Goal: Navigation & Orientation: Find specific page/section

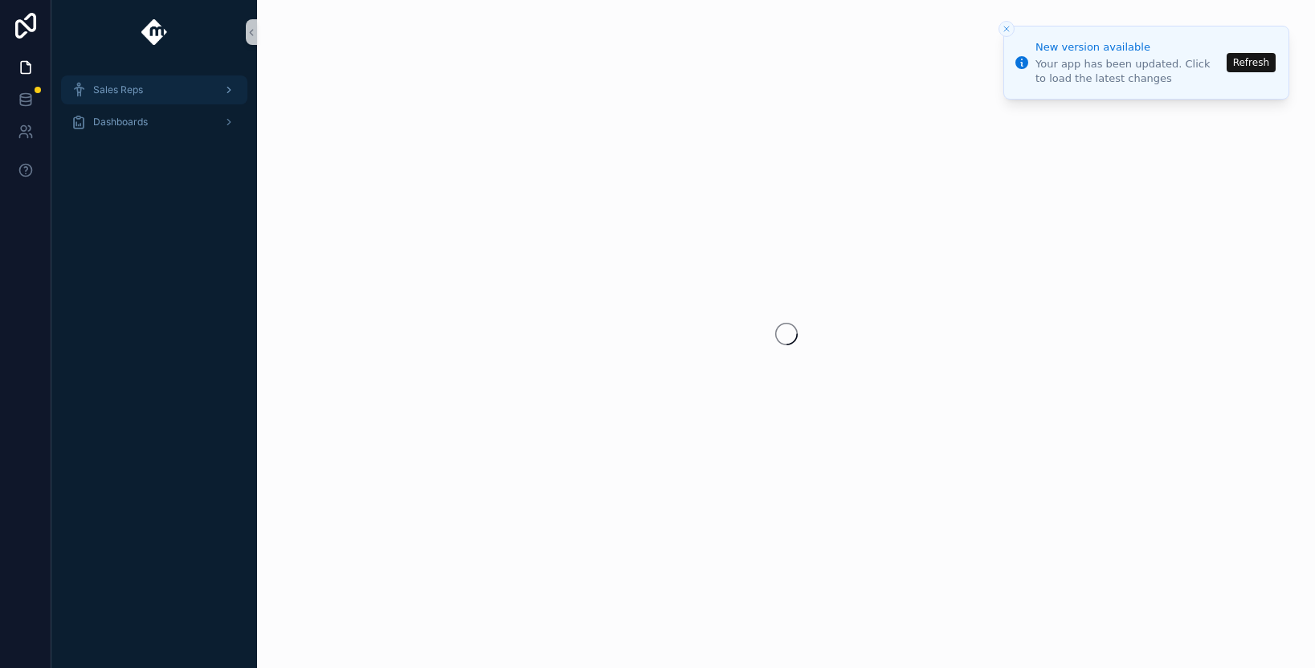
click at [130, 87] on span "Sales Reps" at bounding box center [118, 90] width 50 height 13
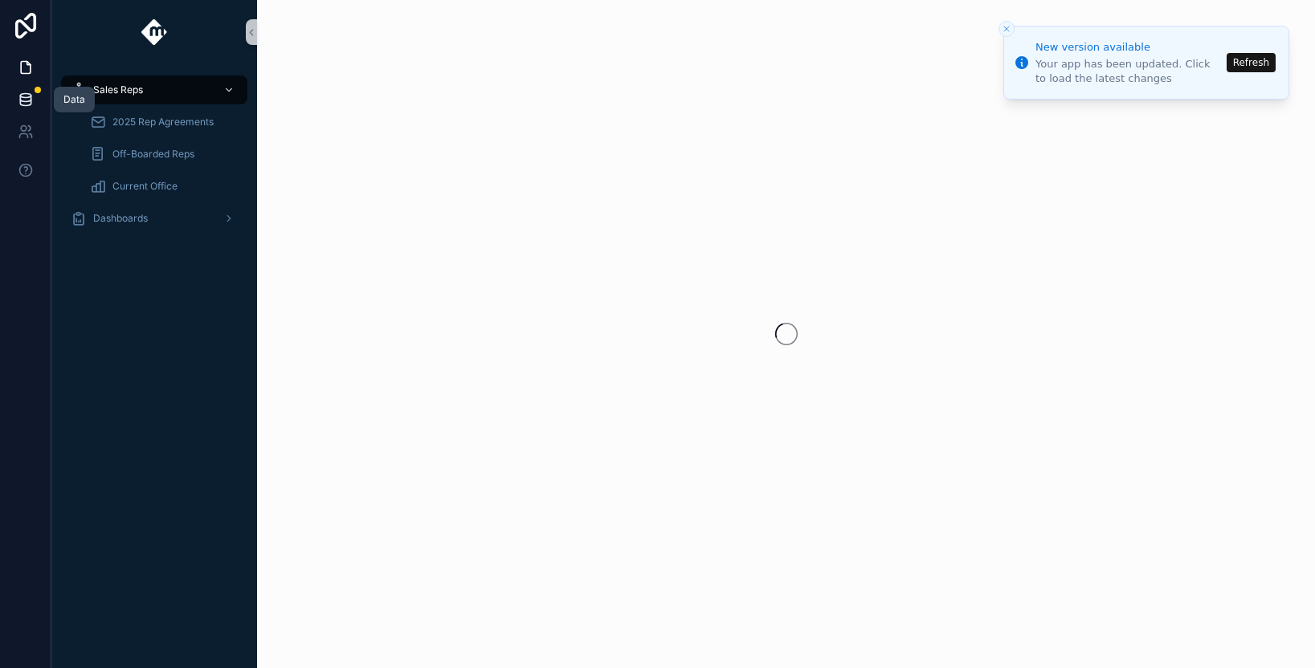
click at [22, 102] on icon at bounding box center [26, 100] width 16 height 16
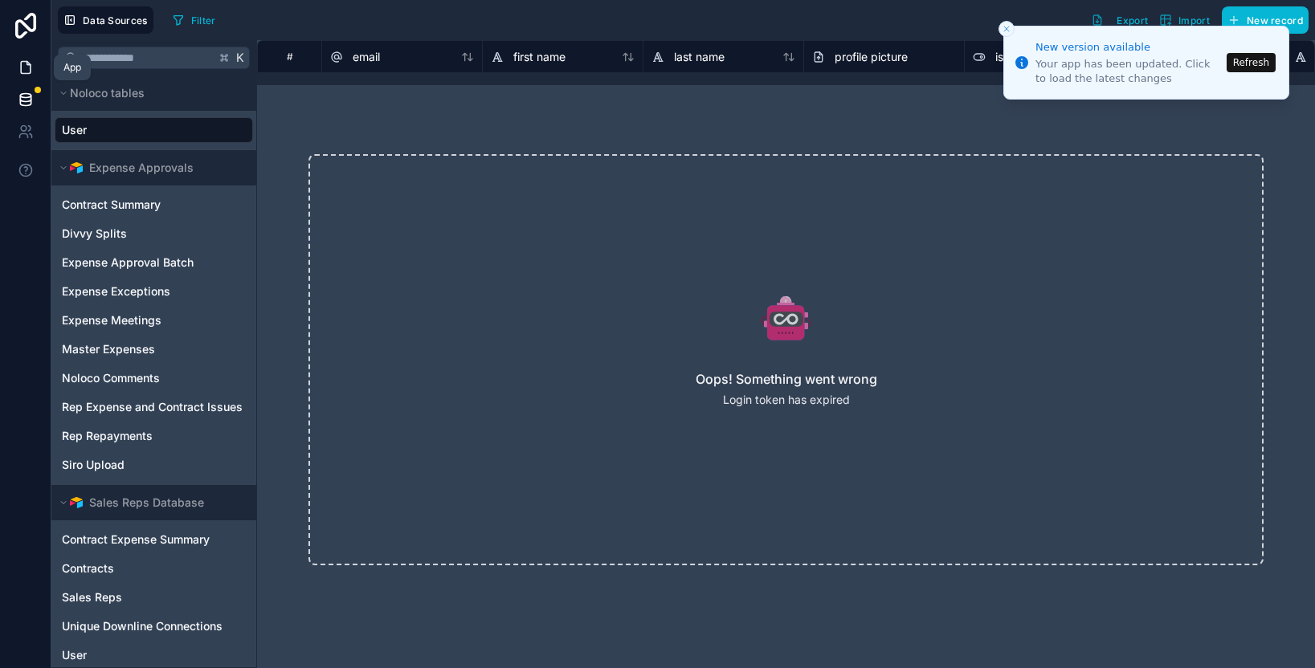
click at [25, 71] on icon at bounding box center [26, 67] width 16 height 16
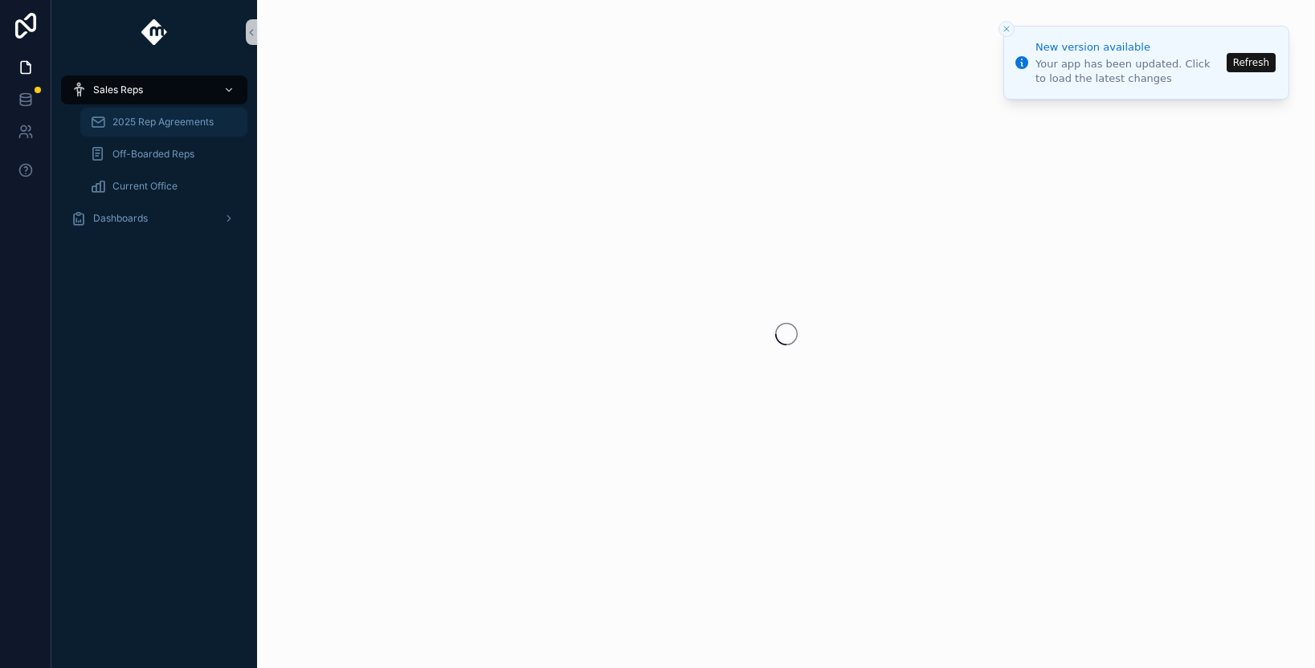
click at [171, 122] on span "2025 Rep Agreements" at bounding box center [162, 122] width 101 height 13
click at [27, 27] on icon at bounding box center [25, 26] width 21 height 26
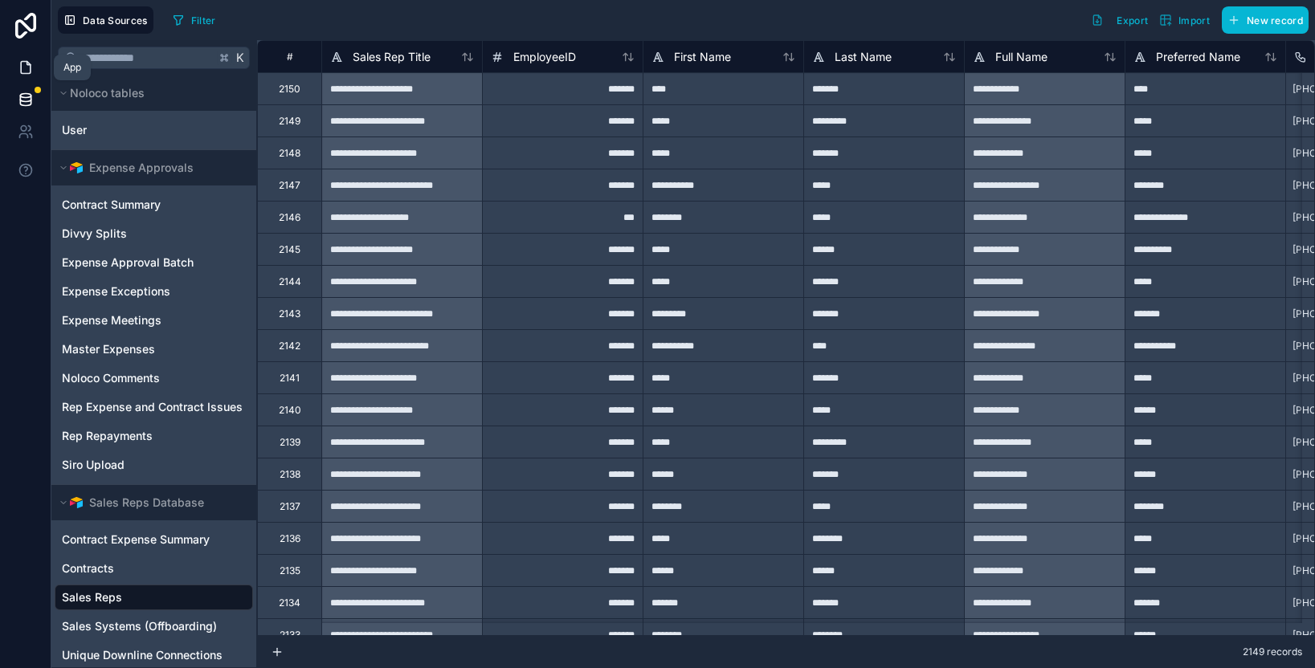
click at [28, 68] on icon at bounding box center [26, 67] width 16 height 16
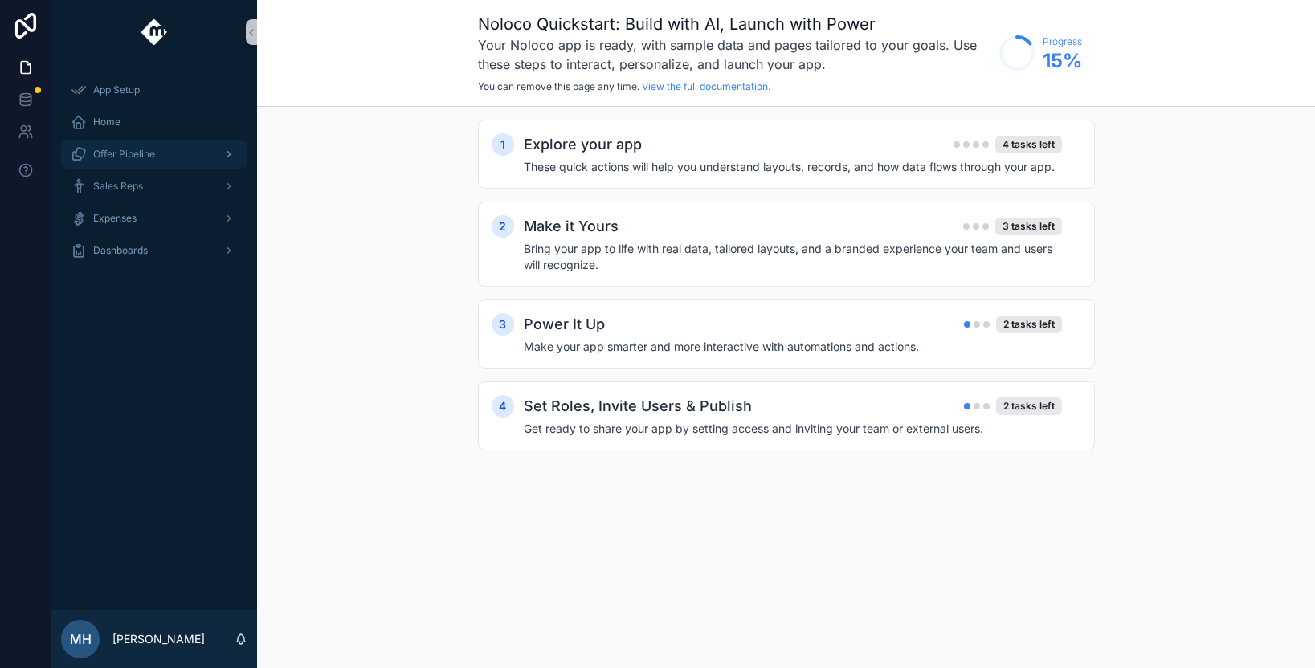
click at [153, 149] on span "Offer Pipeline" at bounding box center [124, 154] width 62 height 13
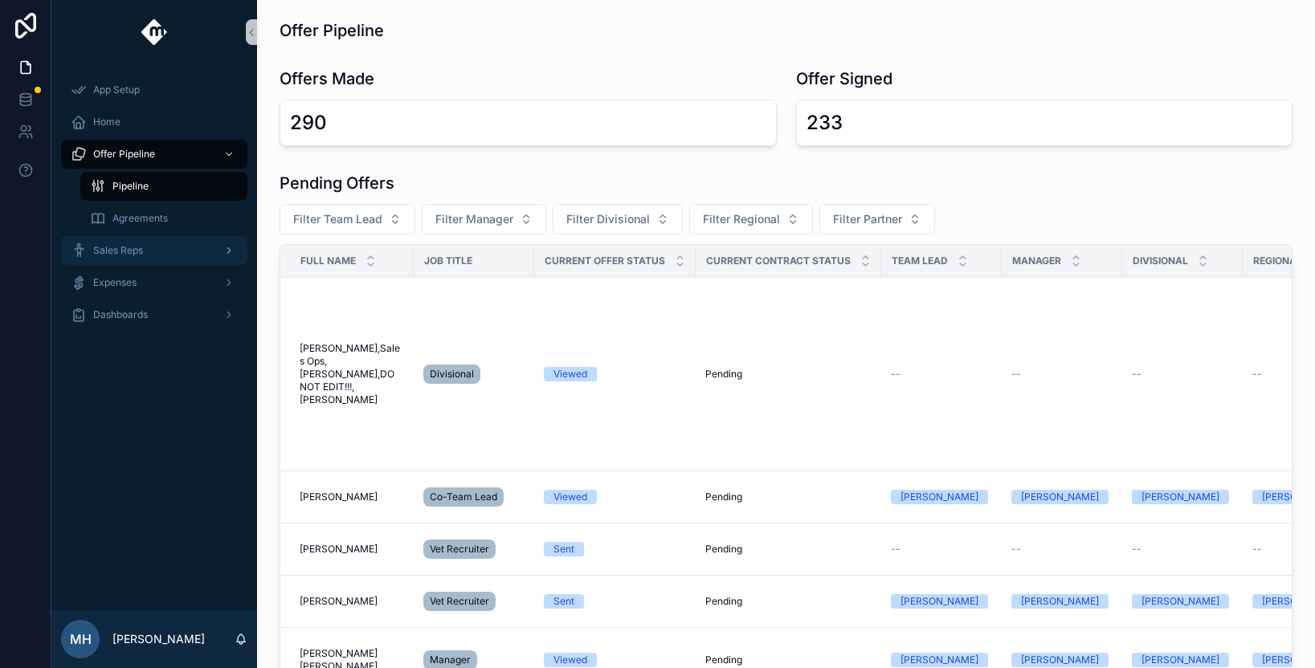
click at [128, 248] on span "Sales Reps" at bounding box center [118, 250] width 50 height 13
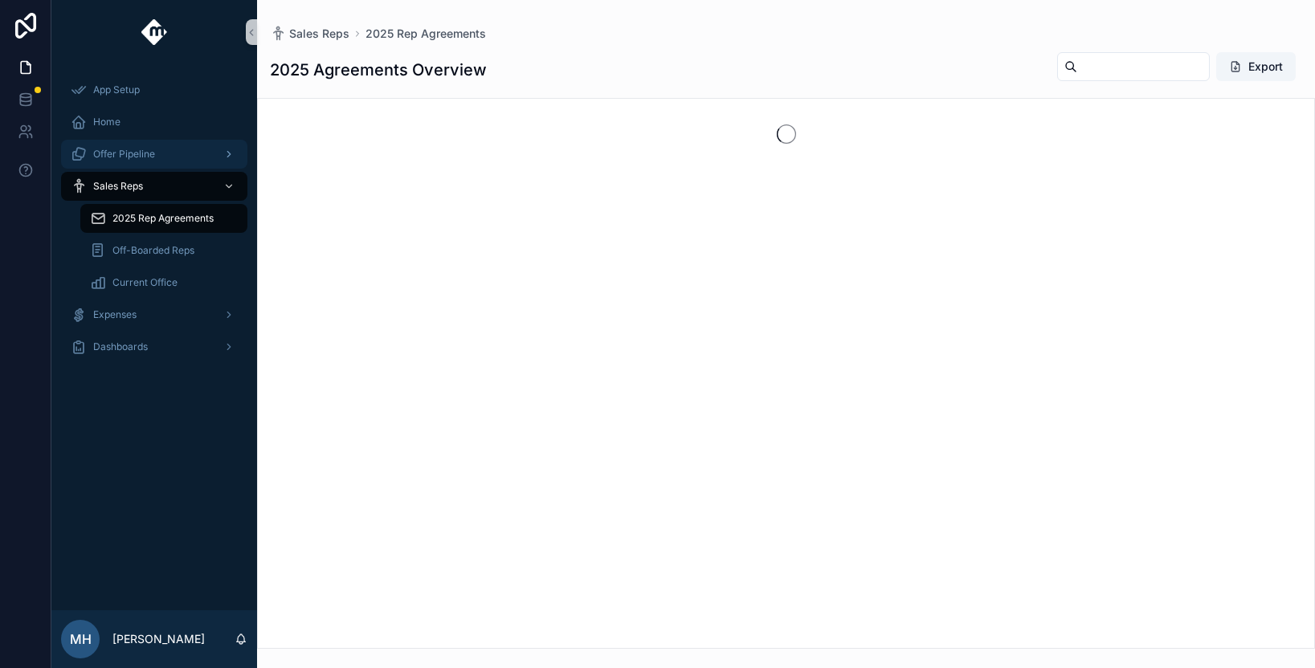
click at [99, 145] on div "Offer Pipeline" at bounding box center [154, 154] width 167 height 26
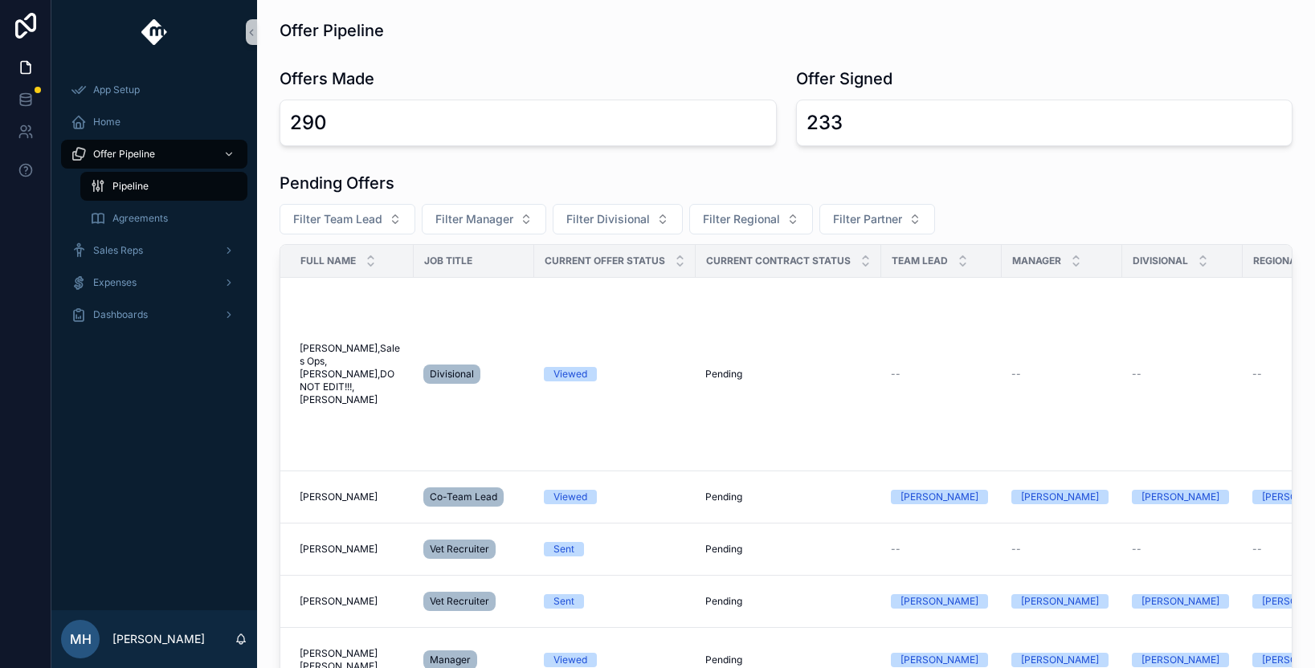
click at [154, 184] on div "Pipeline" at bounding box center [164, 186] width 148 height 26
